Goal: Task Accomplishment & Management: Use online tool/utility

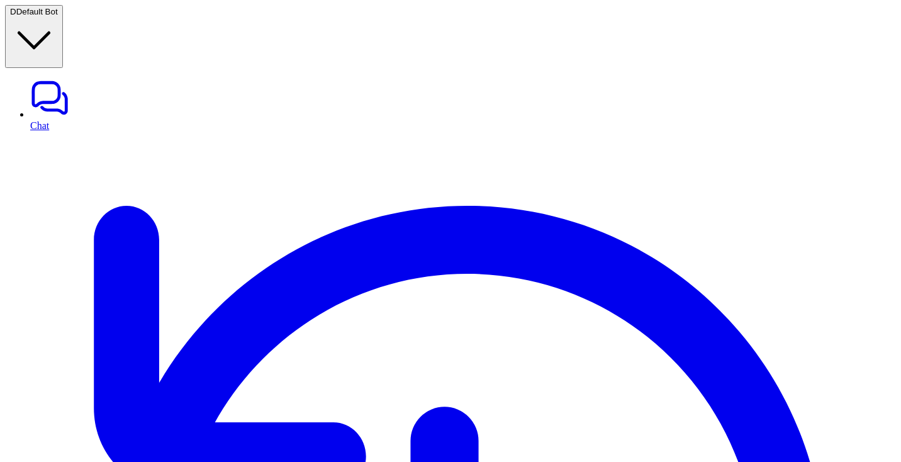
type textarea "**********"
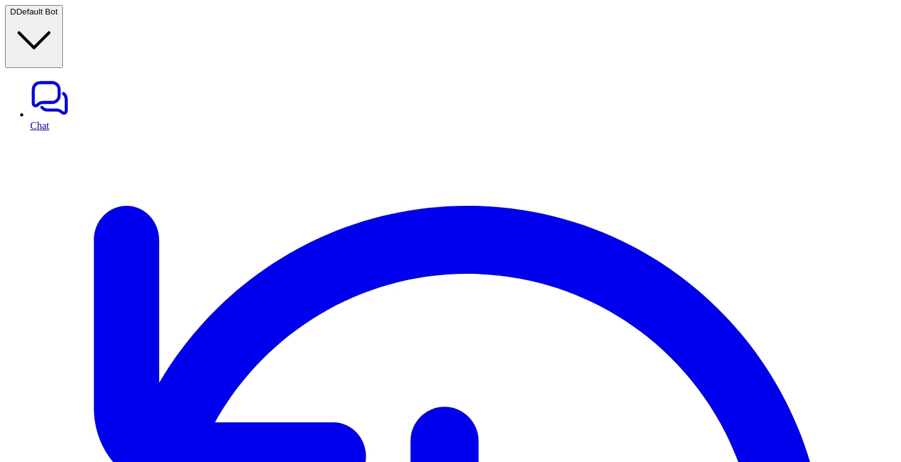
scroll to position [0, 0]
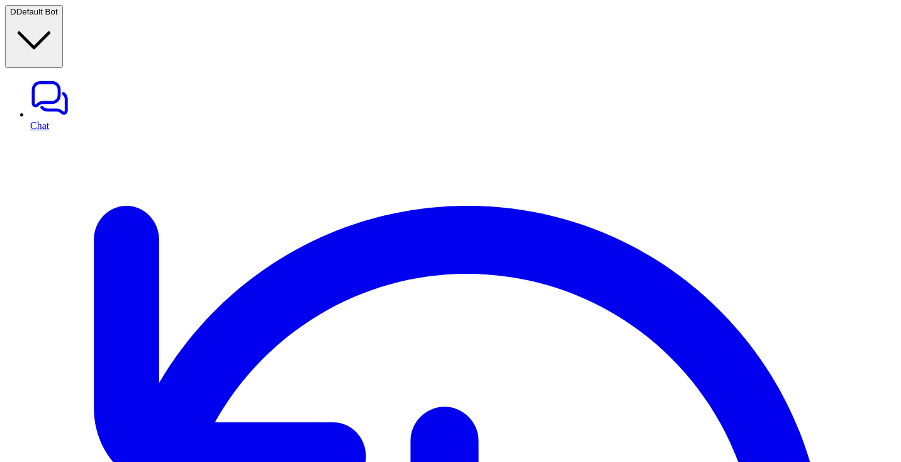
scroll to position [66, 0]
